Goal: Task Accomplishment & Management: Use online tool/utility

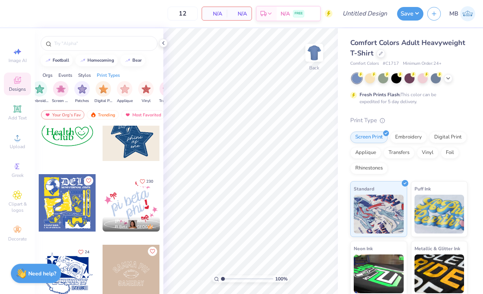
scroll to position [928, 0]
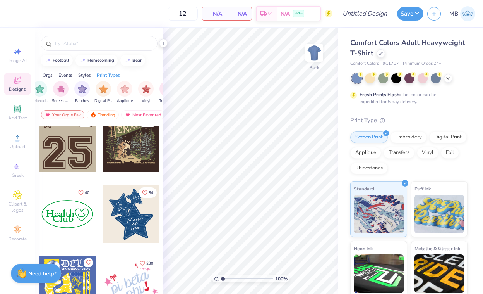
click at [60, 160] on div at bounding box center [67, 143] width 57 height 57
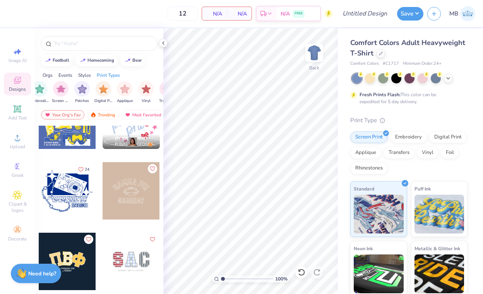
scroll to position [1112, 0]
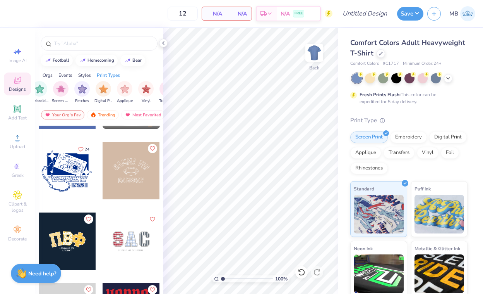
click at [50, 77] on div "Orgs" at bounding box center [48, 75] width 10 height 7
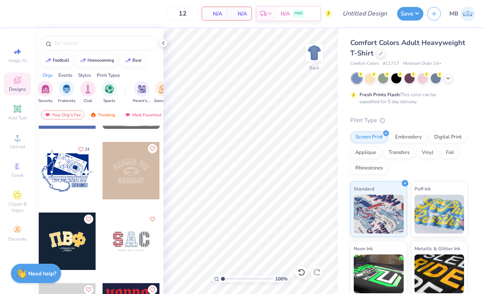
scroll to position [0, 0]
click at [90, 89] on img "filter for Club" at bounding box center [90, 88] width 9 height 9
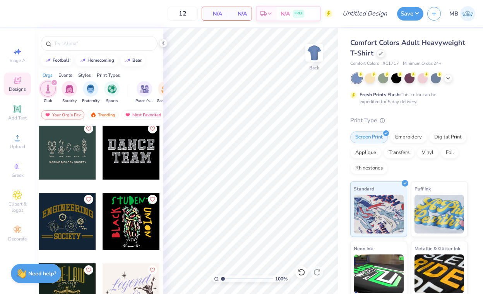
scroll to position [780, 0]
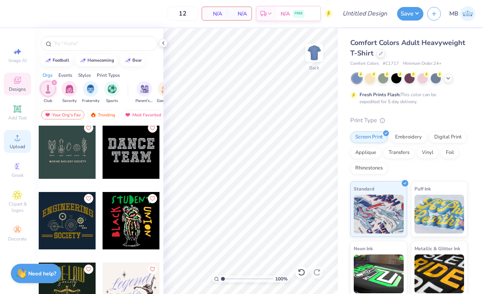
click at [13, 143] on span "Upload" at bounding box center [17, 146] width 15 height 6
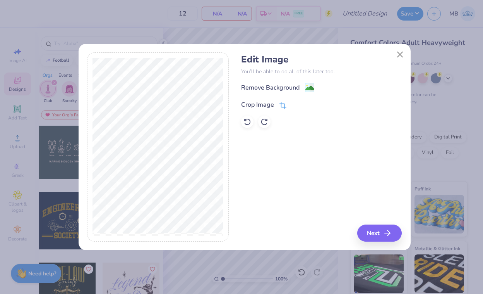
click at [280, 102] on icon at bounding box center [283, 105] width 7 height 7
click at [311, 89] on div "Remove Background Crop Image" at bounding box center [321, 105] width 161 height 45
click at [380, 236] on div "Edit Image You’ll be able to do all of this later too. Remove Background Crop I…" at bounding box center [321, 146] width 161 height 189
click at [297, 101] on button at bounding box center [296, 104] width 8 height 8
click at [308, 87] on image at bounding box center [310, 88] width 9 height 9
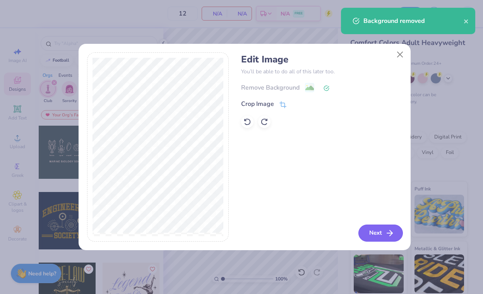
click at [378, 232] on button "Next" at bounding box center [381, 232] width 45 height 17
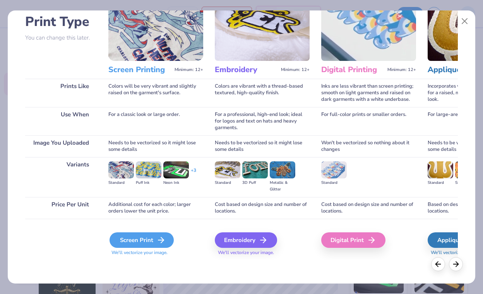
scroll to position [54, 0]
click at [141, 236] on div "Screen Print" at bounding box center [142, 239] width 64 height 15
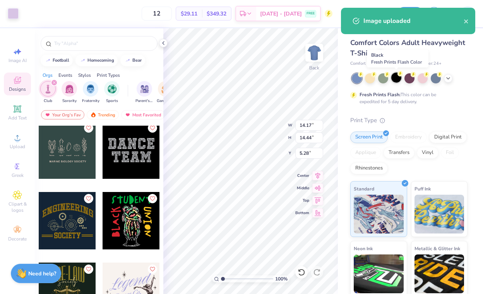
click at [364, 76] on circle at bounding box center [360, 74] width 5 height 5
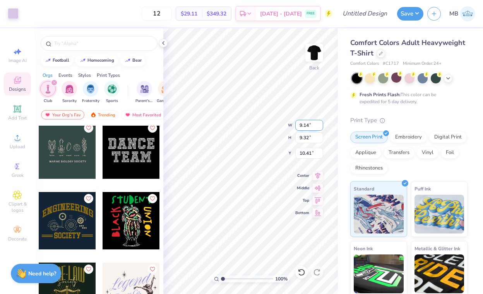
type input "9.14"
type input "9.32"
type input "3.18"
click at [17, 112] on icon at bounding box center [17, 108] width 7 height 7
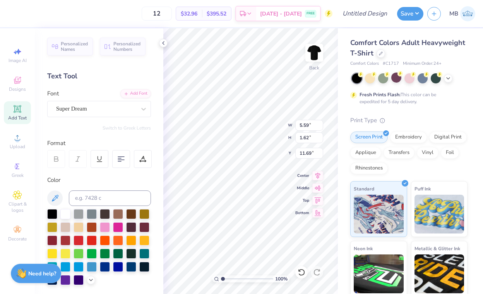
scroll to position [6, 2]
type textarea "Illini Awaaz"
type input "9.14"
type input "9.32"
type input "3.18"
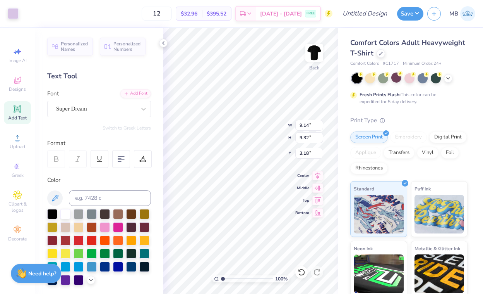
type input "12.07"
type input "1.62"
type input "11.69"
type input "9.14"
type input "9.32"
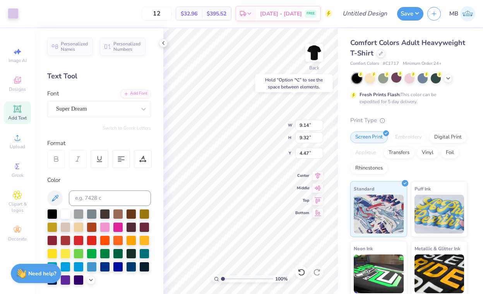
type input "3.18"
type input "12.07"
type input "1.62"
type input "12.84"
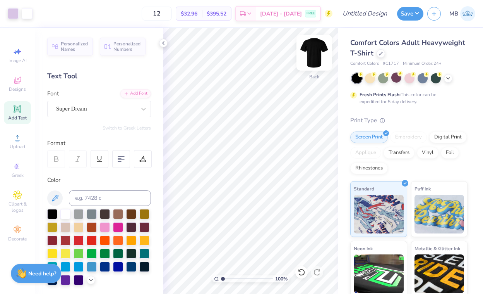
click at [318, 56] on img at bounding box center [314, 52] width 31 height 31
click at [117, 40] on span "Personalized Numbers" at bounding box center [127, 45] width 28 height 11
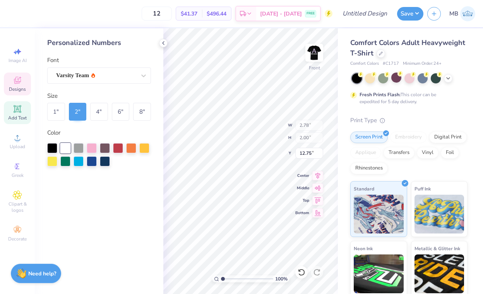
click at [14, 82] on icon at bounding box center [17, 80] width 9 height 9
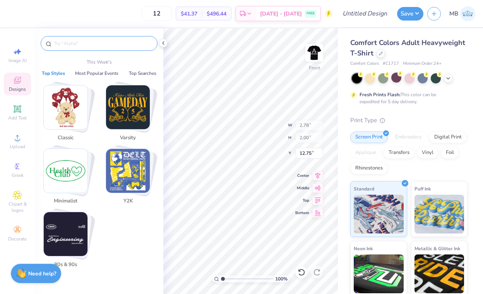
click at [97, 44] on input "text" at bounding box center [102, 44] width 99 height 8
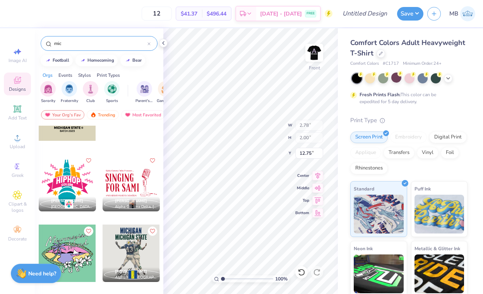
scroll to position [115, 0]
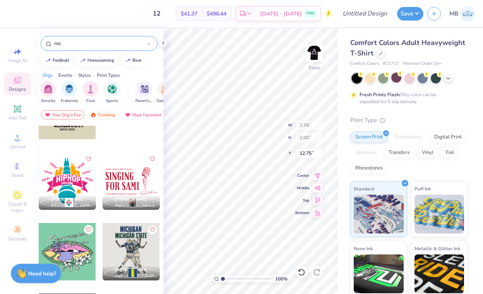
type input "mic"
click at [132, 183] on div at bounding box center [131, 180] width 57 height 57
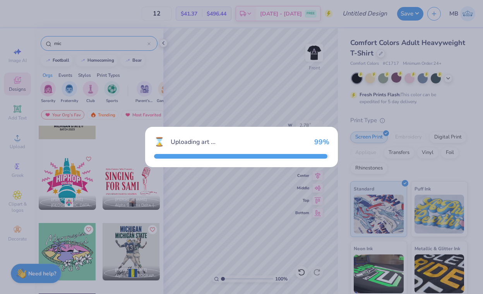
type input "11.52"
type input "6.16"
type input "3.00"
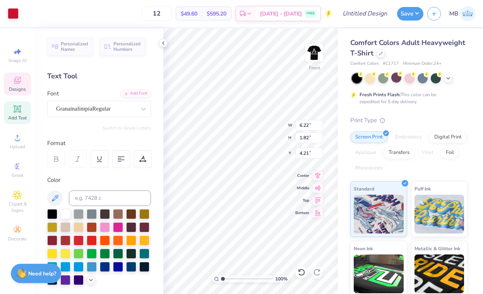
type input "4.21"
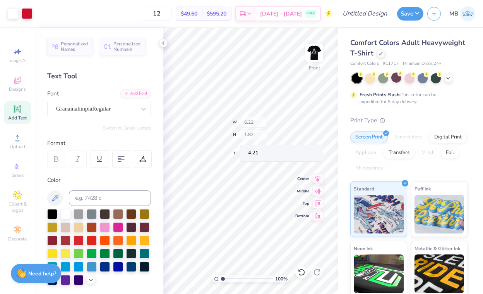
type input "3.74"
type input "2.30"
type input "6.86"
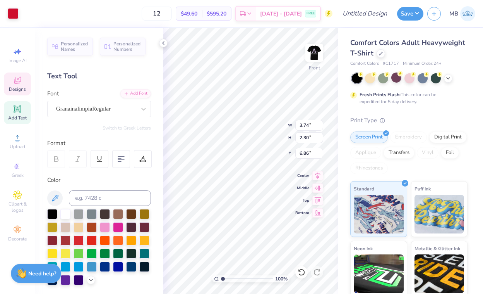
type input "1.90"
type input "2.42"
type input "3.00"
type input "7.35"
type input "1.82"
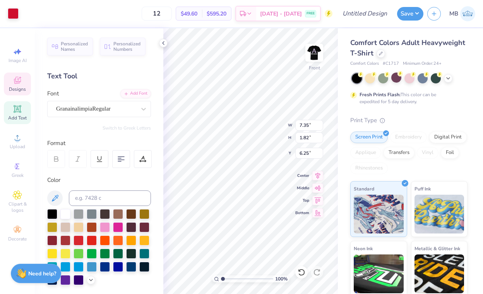
type input "6.20"
click at [65, 215] on div at bounding box center [65, 213] width 10 height 10
click at [64, 213] on div at bounding box center [65, 213] width 10 height 10
click at [16, 82] on icon at bounding box center [17, 80] width 9 height 9
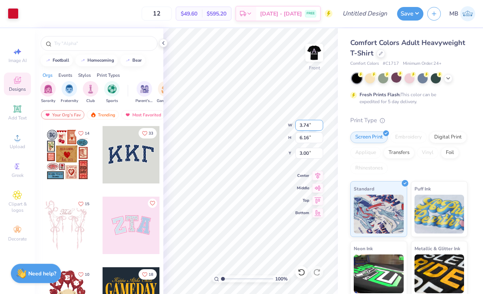
type input "11.67"
type input "5.67"
type input "9.34"
type input "12.75"
type input "2.78"
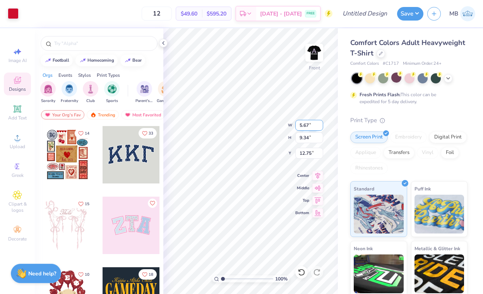
type input "2.00"
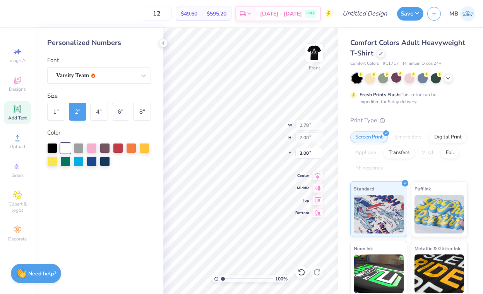
type input "3.00"
type input "2.88"
type input "3.67"
type input "12.75"
type input "10.00"
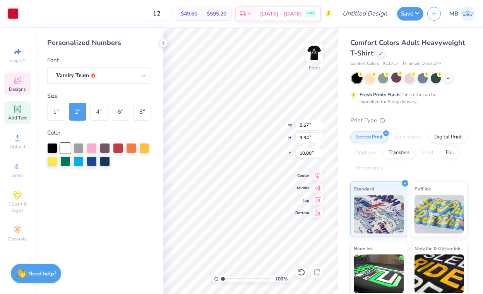
click at [20, 86] on span "Designs" at bounding box center [17, 89] width 17 height 6
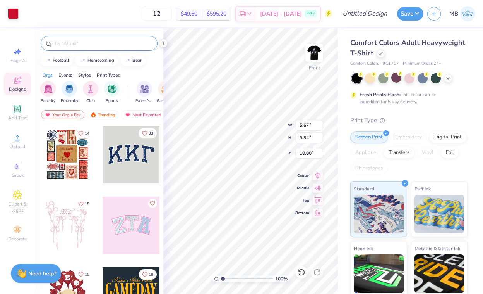
click at [99, 44] on input "text" at bounding box center [102, 44] width 99 height 8
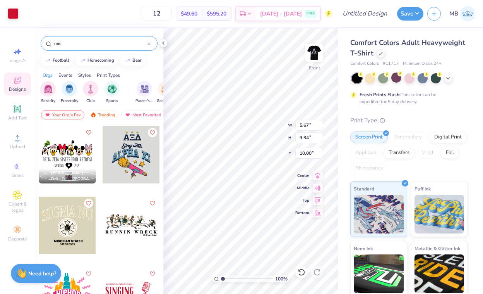
scroll to position [0, 0]
type input "mic"
click at [19, 207] on span "Clipart & logos" at bounding box center [17, 207] width 27 height 12
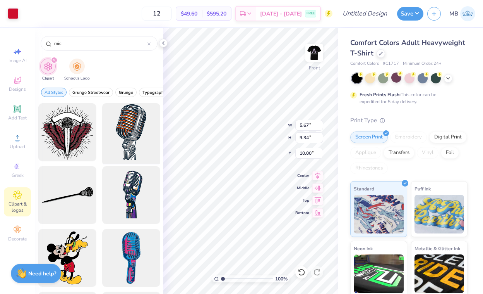
type input "mic"
click at [133, 148] on div at bounding box center [131, 132] width 64 height 64
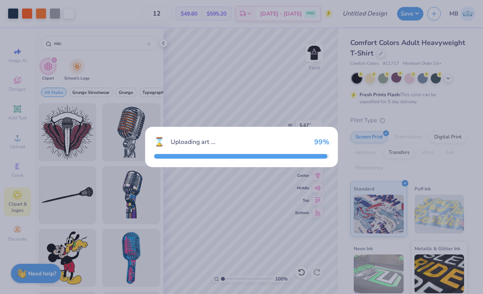
type input "9.74"
type input "18.00"
type input "3.00"
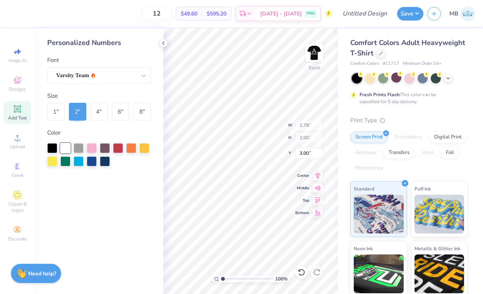
type input "4.76"
type input "4.81"
type input "4.85"
click at [96, 107] on div "4 "" at bounding box center [99, 112] width 18 height 18
type input "3.00"
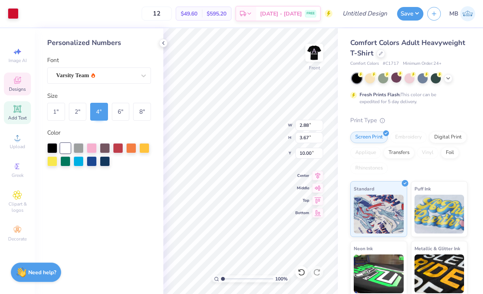
click at [36, 271] on strong "Need help?" at bounding box center [42, 271] width 28 height 7
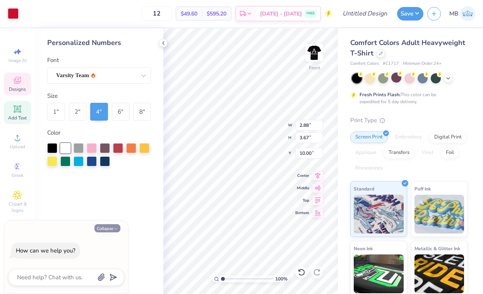
click at [112, 227] on button "Collapse" at bounding box center [108, 228] width 26 height 8
type textarea "x"
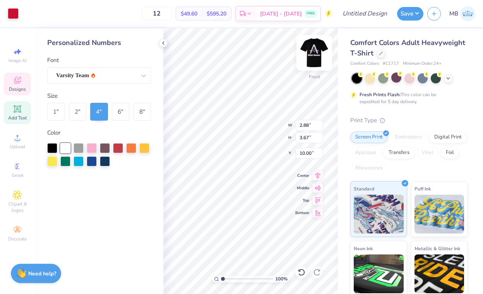
click at [318, 54] on img at bounding box center [314, 52] width 31 height 31
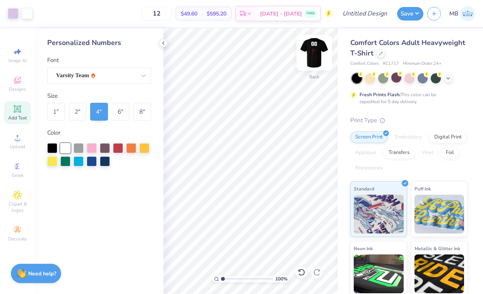
click at [316, 57] on img at bounding box center [314, 52] width 31 height 31
click at [172, 12] on input "12" at bounding box center [157, 14] width 30 height 14
type input "1"
drag, startPoint x: 173, startPoint y: 13, endPoint x: 153, endPoint y: 13, distance: 19.8
click at [153, 13] on input "20" at bounding box center [157, 14] width 30 height 14
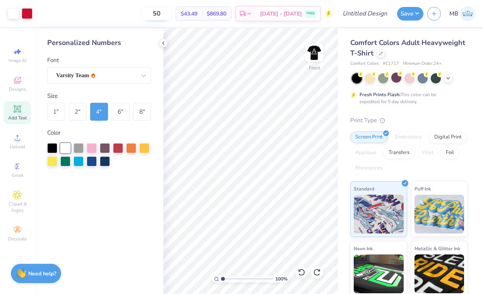
type input "50"
drag, startPoint x: 168, startPoint y: 12, endPoint x: 149, endPoint y: 12, distance: 18.6
click at [149, 12] on input "50" at bounding box center [153, 14] width 30 height 14
click at [16, 87] on span "Designs" at bounding box center [17, 89] width 17 height 6
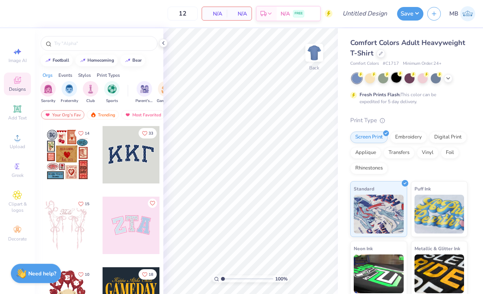
click at [396, 75] on div at bounding box center [397, 77] width 10 height 10
click at [14, 176] on span "Greek" at bounding box center [18, 175] width 12 height 6
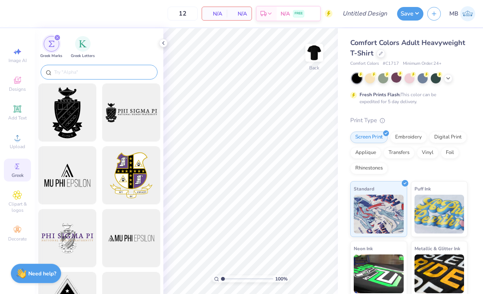
click at [96, 72] on input "text" at bounding box center [102, 72] width 99 height 8
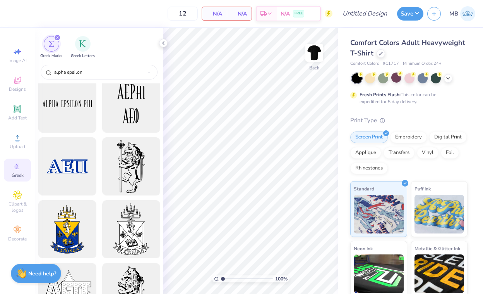
scroll to position [387, 0]
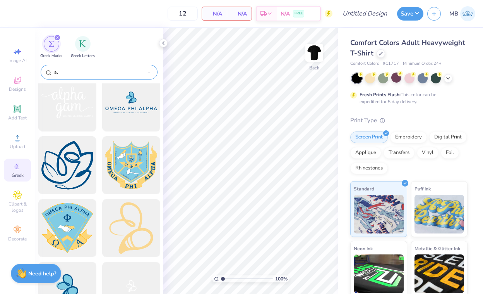
type input "a"
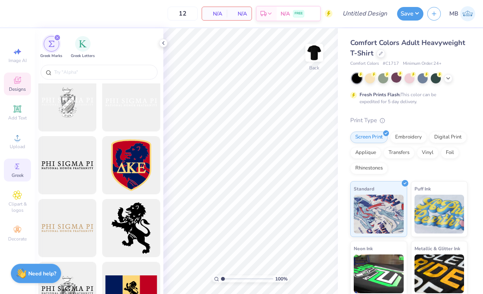
click at [15, 79] on icon at bounding box center [17, 81] width 6 height 5
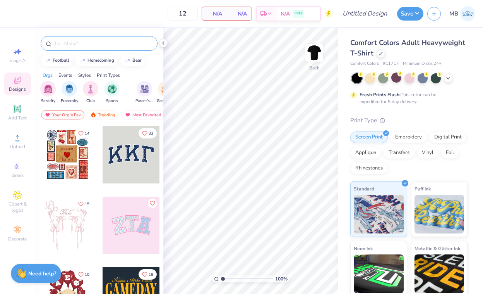
click at [76, 44] on input "text" at bounding box center [102, 44] width 99 height 8
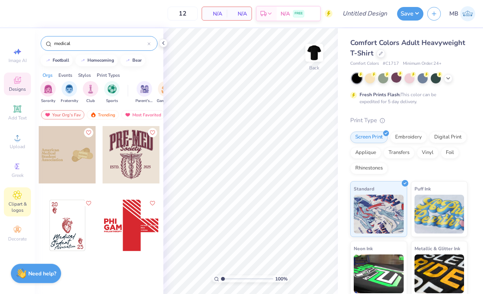
type input "medical"
click at [15, 201] on span "Clipart & logos" at bounding box center [17, 207] width 27 height 12
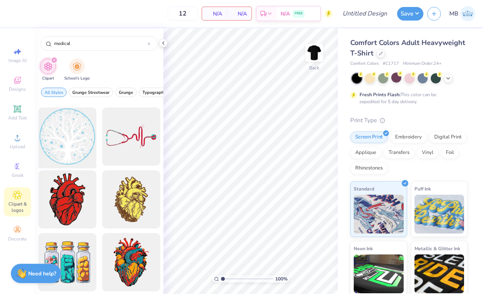
scroll to position [247, 0]
type input "medical"
click at [134, 131] on div at bounding box center [131, 136] width 64 height 64
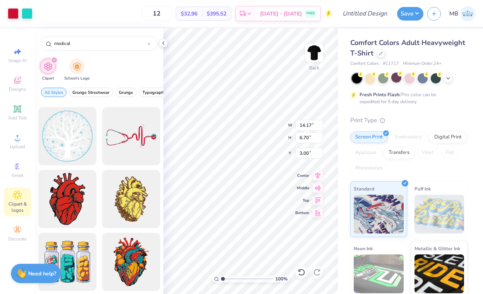
type input "12.12"
type input "5.73"
type input "3.97"
type input "3.00"
click at [14, 115] on span "Add Text" at bounding box center [17, 118] width 19 height 6
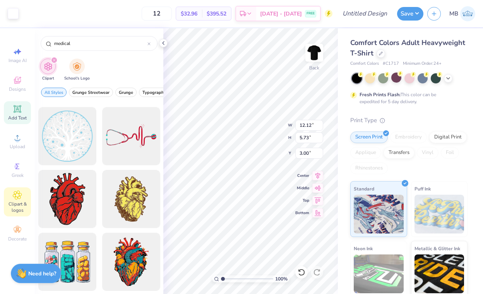
type input "5.59"
type input "1.62"
type input "11.69"
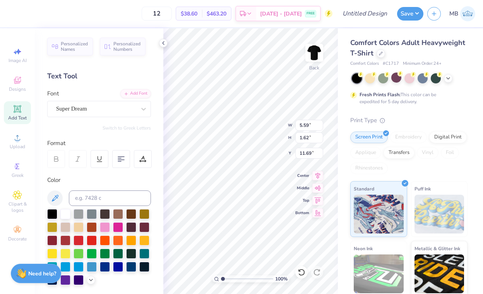
scroll to position [6, 1]
type textarea "Alpha"
type input "3.72"
type input "1.35"
type input "12.22"
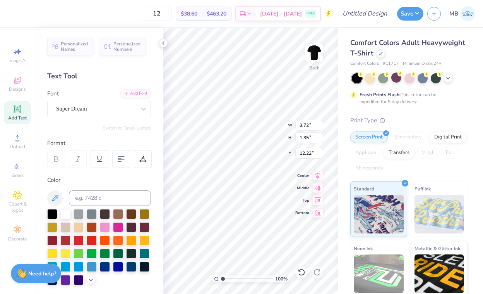
type textarea "Alpha Epsilon Delta"
click at [117, 160] on div at bounding box center [121, 159] width 18 height 18
type input "9.73"
click at [97, 237] on div at bounding box center [92, 239] width 10 height 10
click at [93, 214] on div at bounding box center [92, 213] width 10 height 10
